Goal: Find specific fact: Find contact information

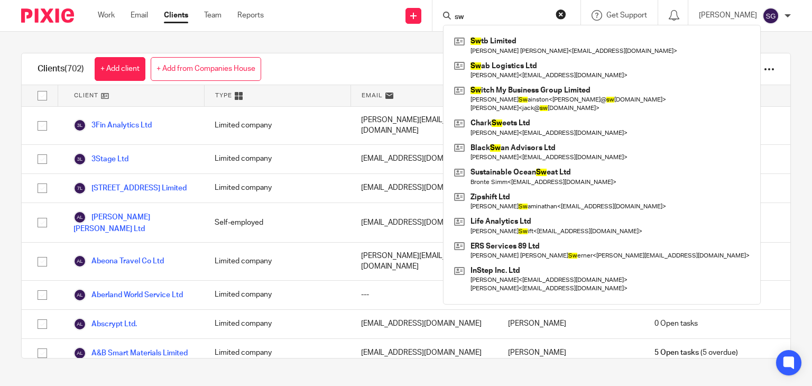
type input "s"
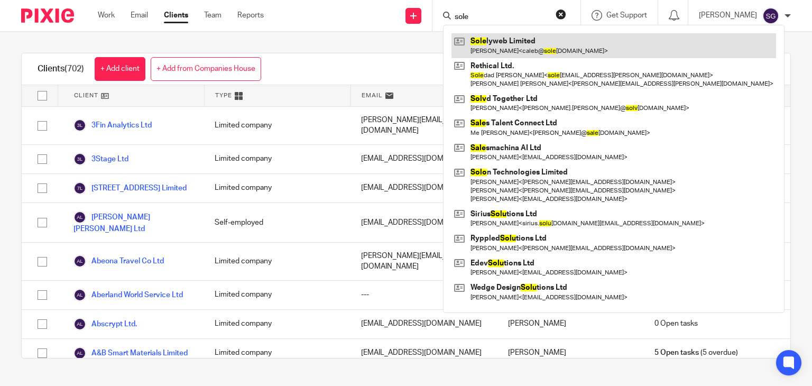
type input "sole"
click at [512, 43] on link at bounding box center [614, 45] width 325 height 24
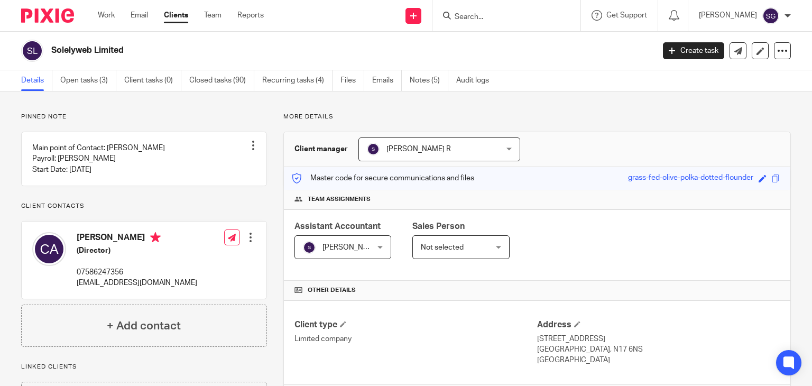
click at [108, 278] on p "07586247356" at bounding box center [137, 272] width 121 height 11
copy div "07586247356"
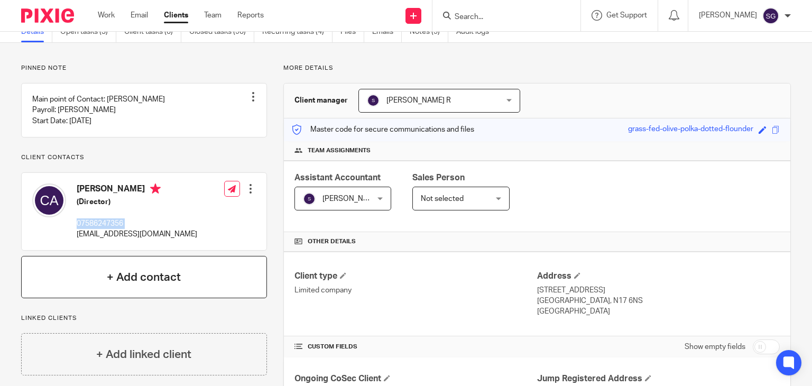
scroll to position [106, 0]
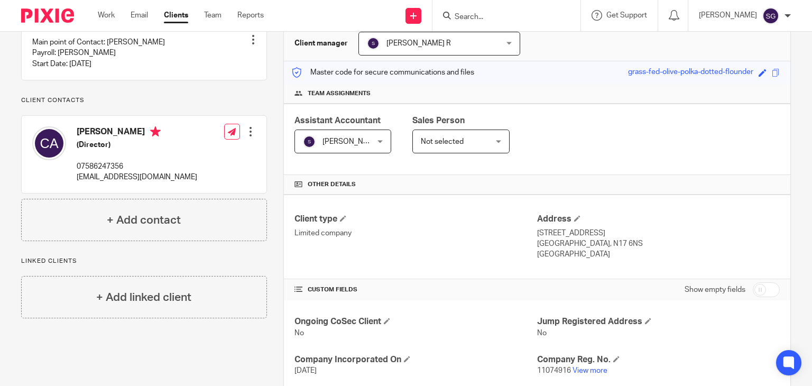
click at [142, 182] on p "[EMAIL_ADDRESS][DOMAIN_NAME]" at bounding box center [137, 177] width 121 height 11
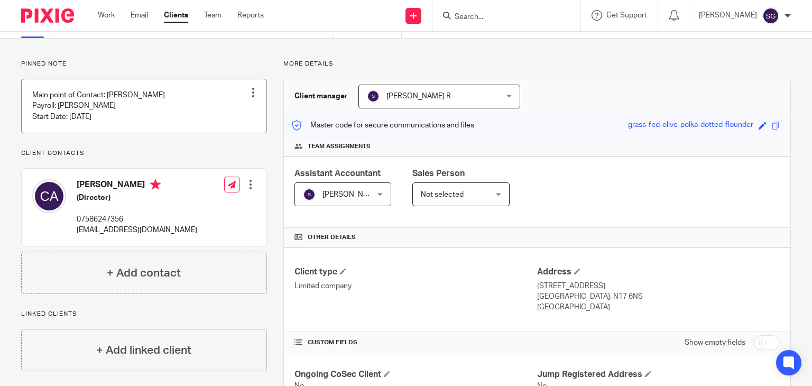
scroll to position [0, 0]
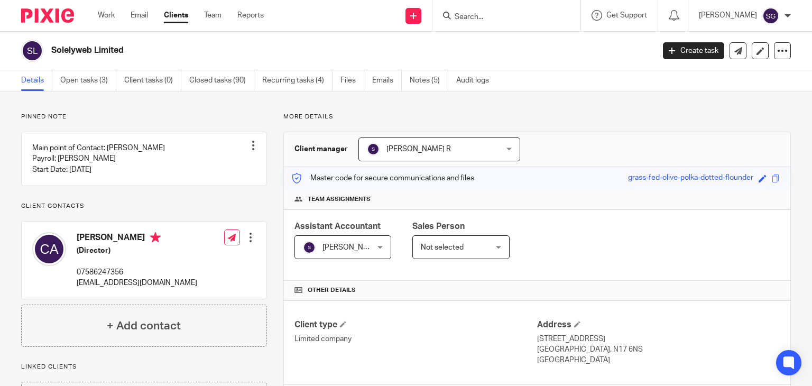
click at [473, 17] on input "Search" at bounding box center [501, 18] width 95 height 10
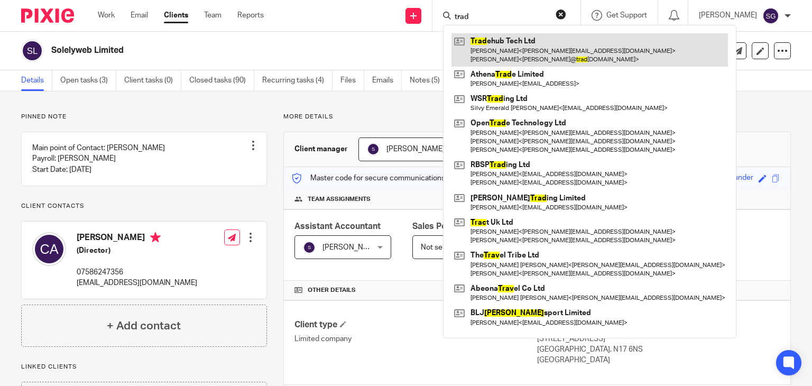
type input "trad"
click at [492, 54] on link at bounding box center [590, 49] width 277 height 33
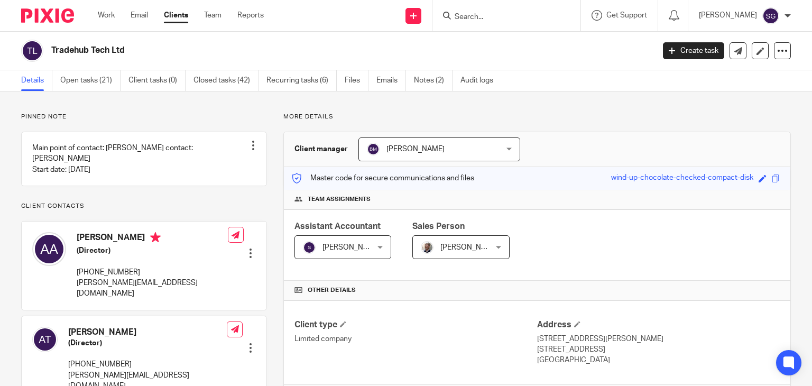
scroll to position [232, 0]
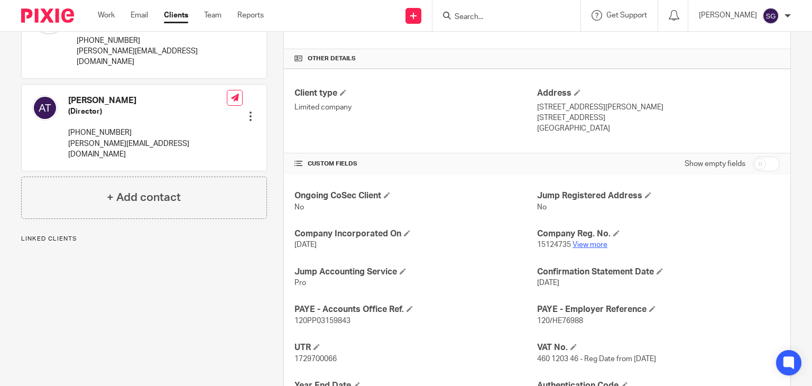
click at [577, 243] on link "View more" at bounding box center [590, 244] width 35 height 7
